Goal: Task Accomplishment & Management: Use online tool/utility

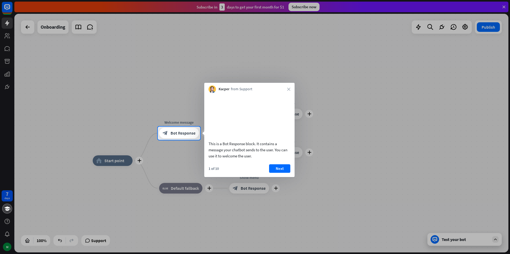
click at [180, 143] on div at bounding box center [255, 197] width 510 height 115
click at [293, 89] on div "Kacper from Support close" at bounding box center [249, 88] width 90 height 10
click at [289, 90] on icon "close" at bounding box center [288, 89] width 3 height 3
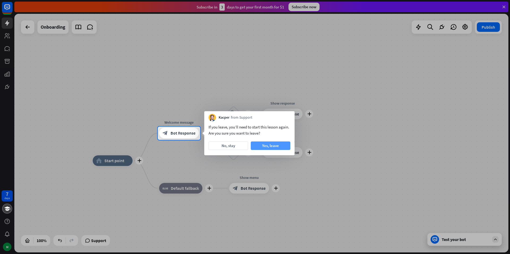
click at [264, 148] on button "Yes, leave" at bounding box center [271, 146] width 40 height 9
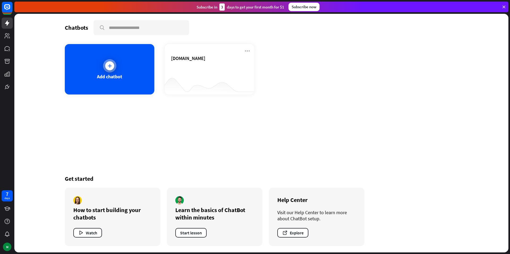
click at [126, 74] on div "Add chatbot" at bounding box center [110, 69] width 90 height 50
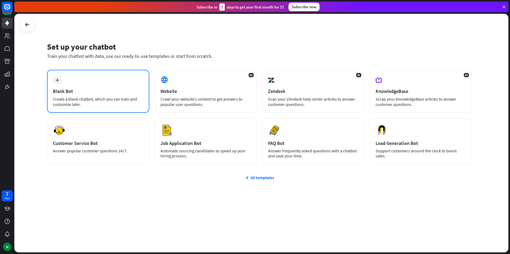
click at [122, 96] on div "plus Blank Bot Create a blank chatbot, which you can train and customize later." at bounding box center [98, 91] width 102 height 43
